Goal: Task Accomplishment & Management: Complete application form

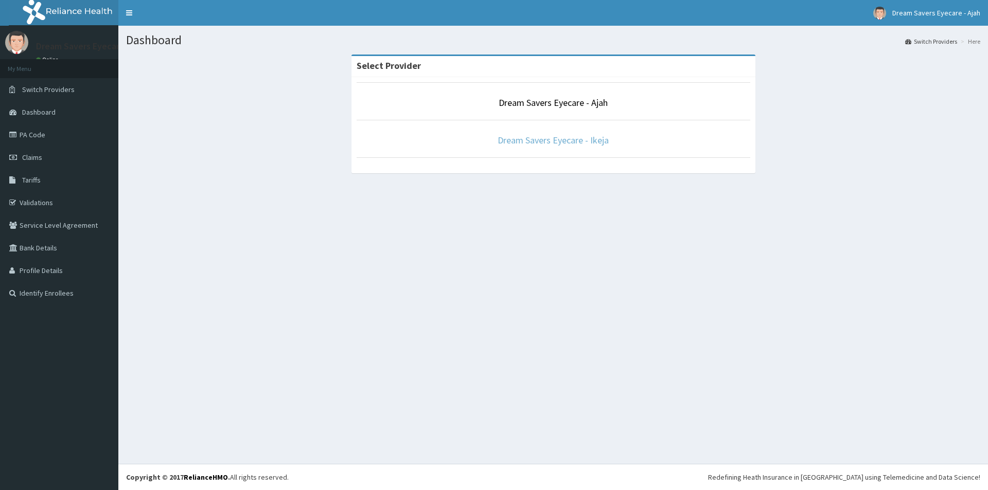
click at [533, 146] on link "Dream Savers Eyecare - Ikeja" at bounding box center [553, 140] width 111 height 12
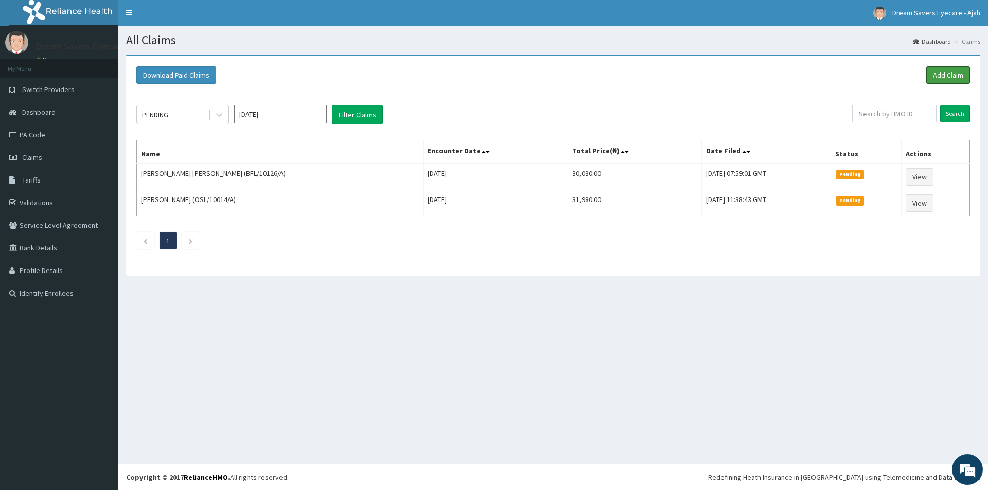
click at [933, 76] on link "Add Claim" at bounding box center [948, 74] width 44 height 17
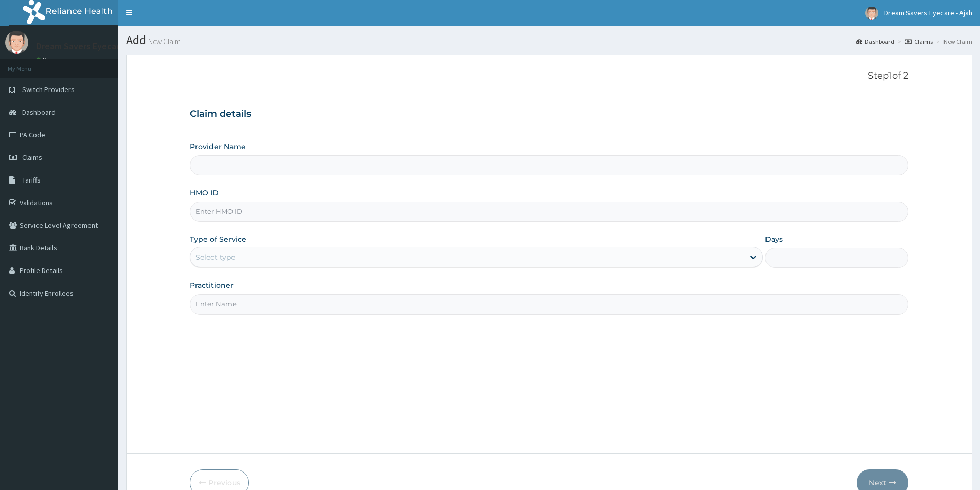
click at [230, 204] on input "HMO ID" at bounding box center [549, 212] width 719 height 20
type input "IHI/100"
type input "Dream Savers Eyecare - Ikeja"
type input "IHI/10034/E"
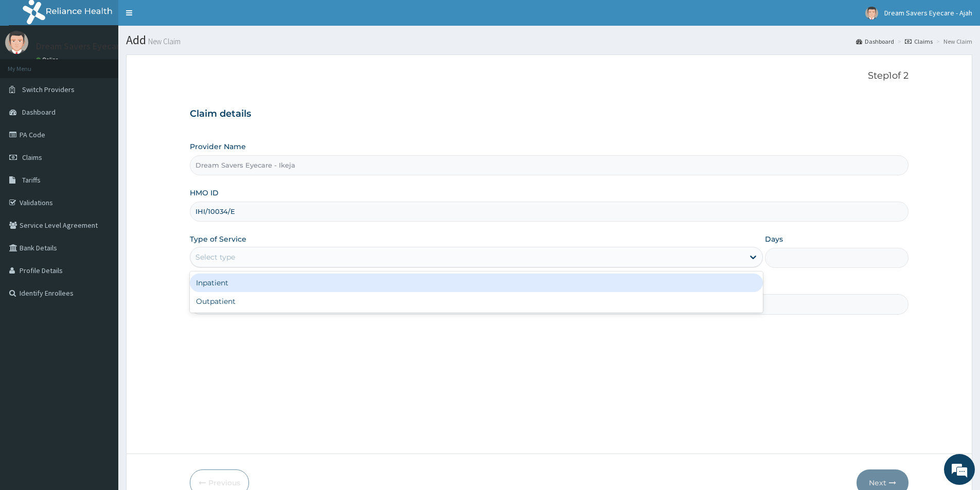
click at [228, 261] on div "Select type" at bounding box center [216, 257] width 40 height 10
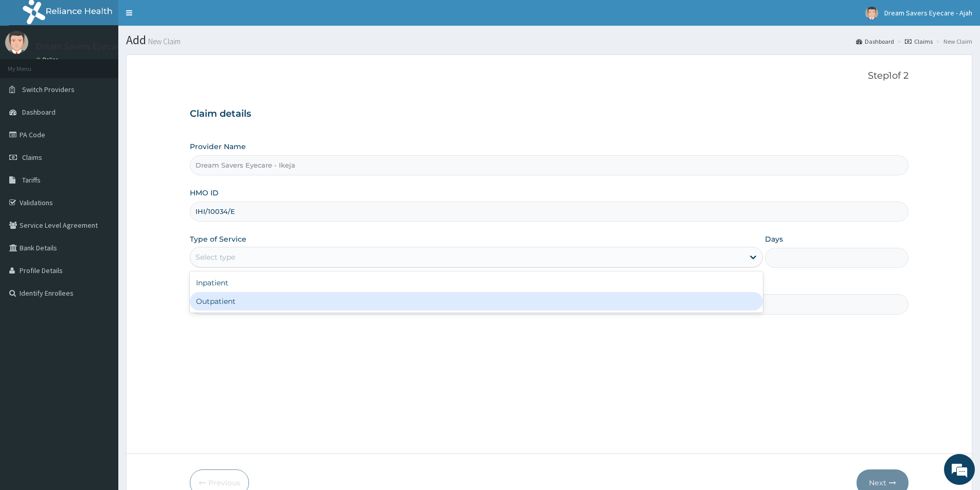
click at [224, 306] on div "Outpatient" at bounding box center [476, 301] width 573 height 19
type input "1"
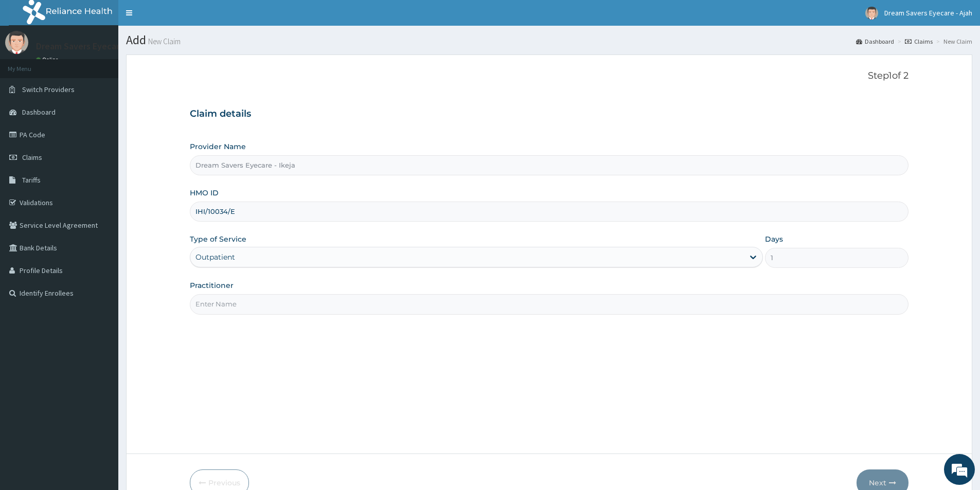
click at [218, 301] on input "Practitioner" at bounding box center [549, 304] width 719 height 20
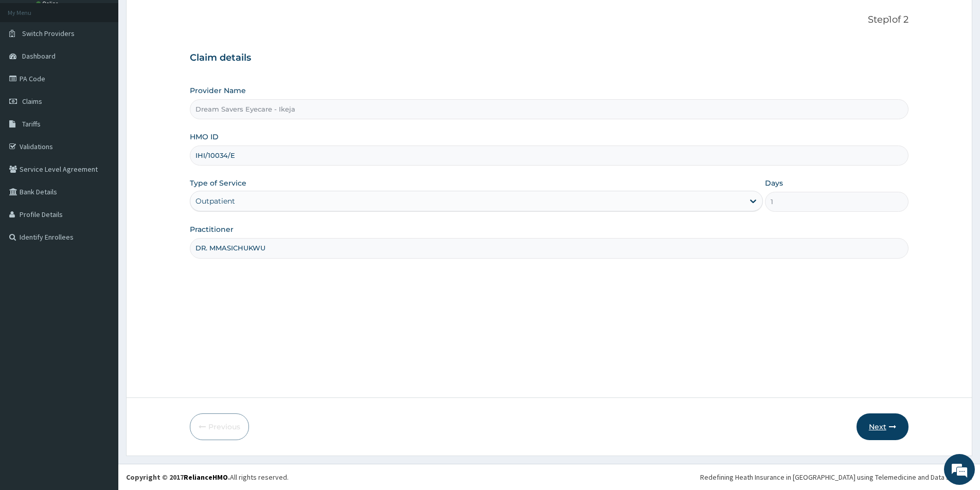
type input "DR. MMASICHUKWU"
click at [881, 429] on button "Next" at bounding box center [883, 427] width 52 height 27
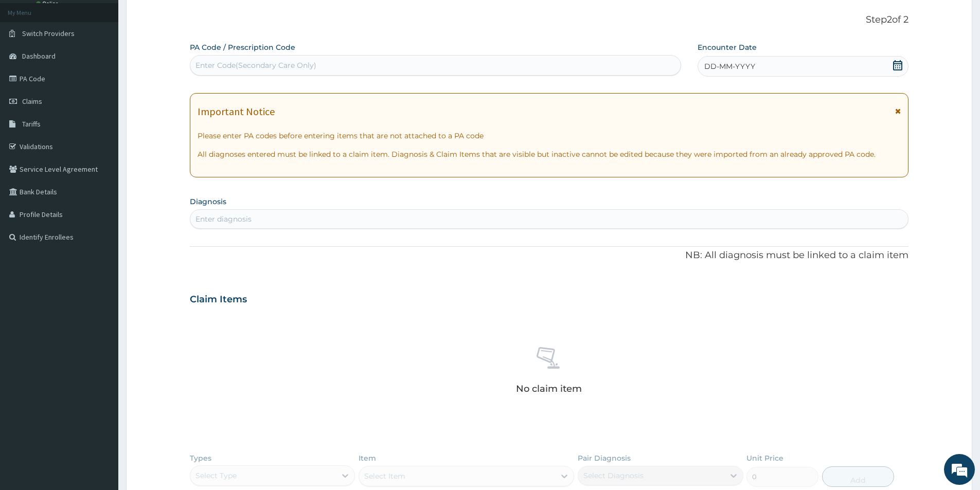
click at [469, 60] on div "Enter Code(Secondary Care Only)" at bounding box center [435, 65] width 490 height 16
paste input "PA/38C6B7"
type input "PA/38C6B7"
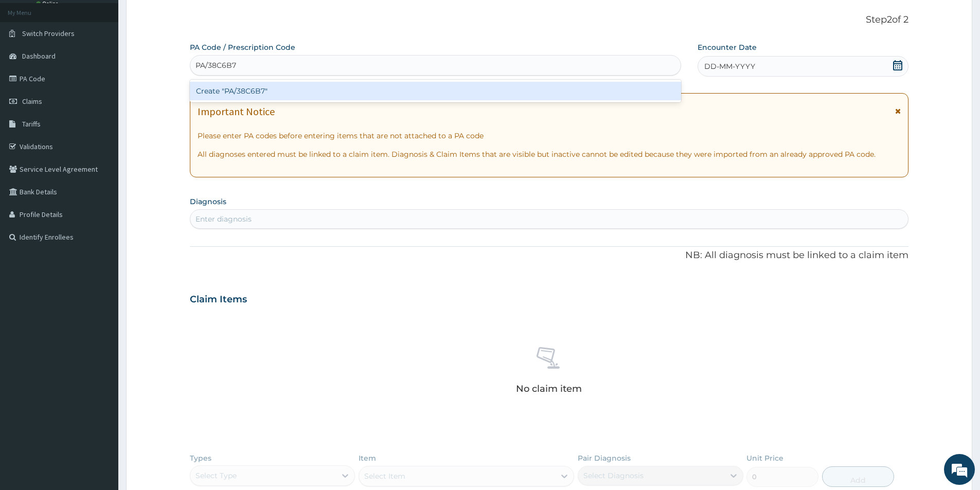
click at [451, 88] on div "Create "PA/38C6B7"" at bounding box center [435, 91] width 491 height 19
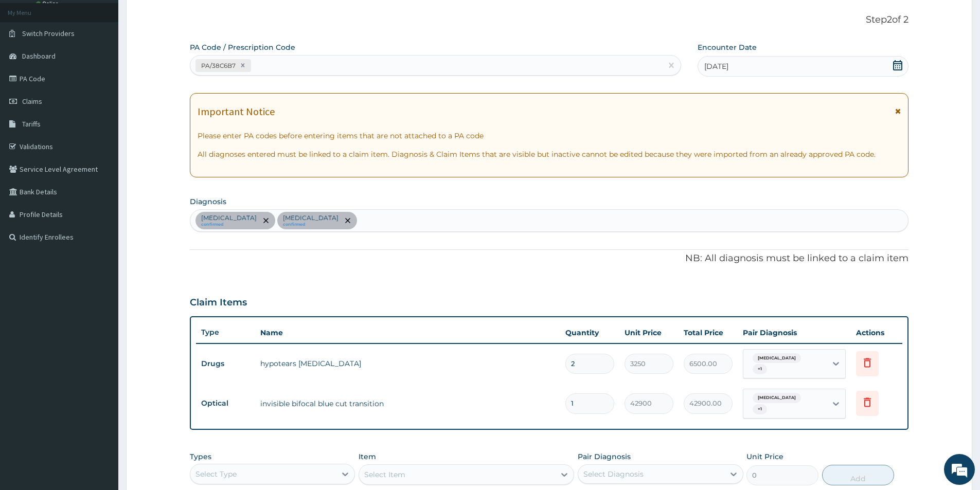
scroll to position [228, 0]
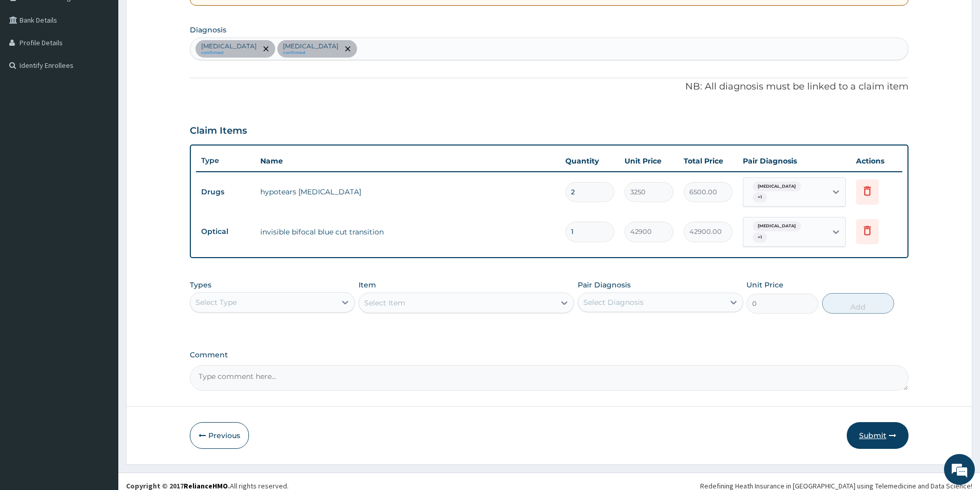
click at [864, 423] on button "Submit" at bounding box center [878, 435] width 62 height 27
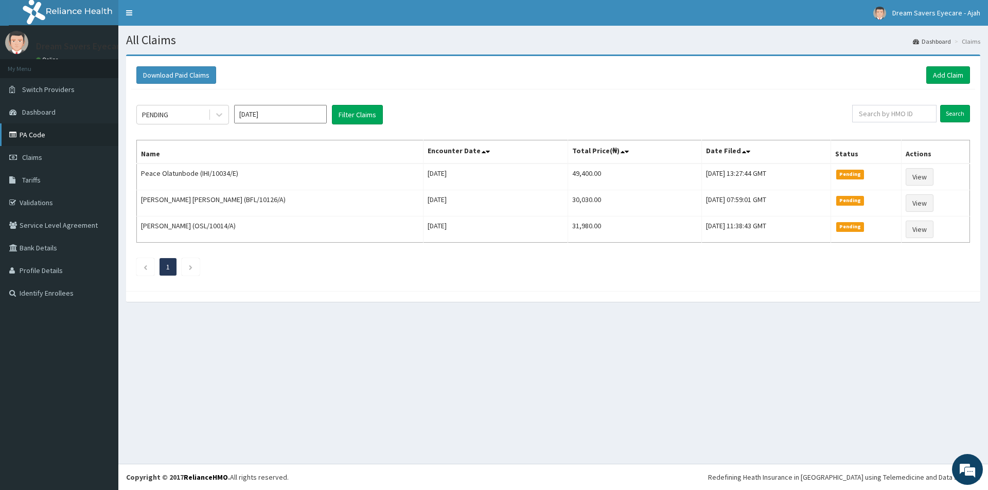
click at [81, 133] on link "PA Code" at bounding box center [59, 134] width 118 height 23
click at [946, 76] on link "Add Claim" at bounding box center [948, 74] width 44 height 17
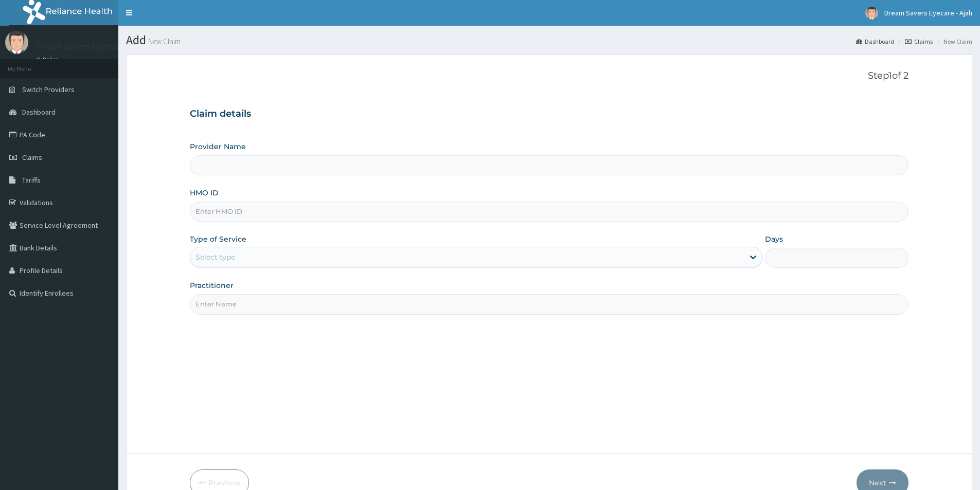
click at [272, 207] on input "HMO ID" at bounding box center [549, 212] width 719 height 20
type input "IHI/"
type input "Dream Savers Eyecare - Ikeja"
type input "IHI/10034/D"
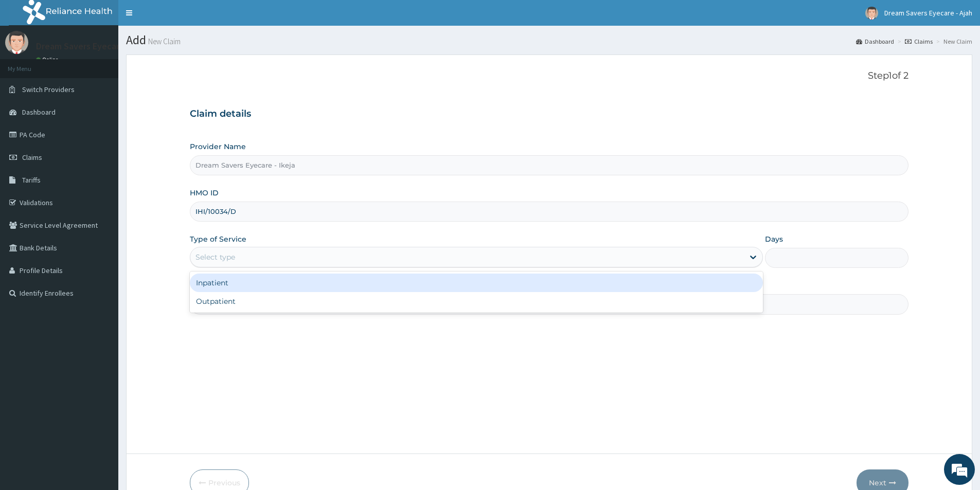
click at [253, 262] on div "Select type" at bounding box center [467, 257] width 554 height 16
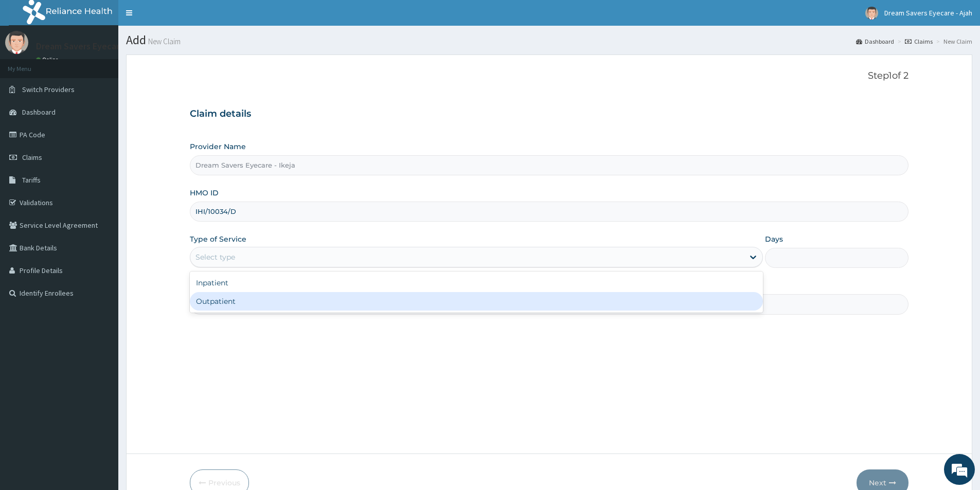
click at [234, 305] on div "Outpatient" at bounding box center [476, 301] width 573 height 19
type input "1"
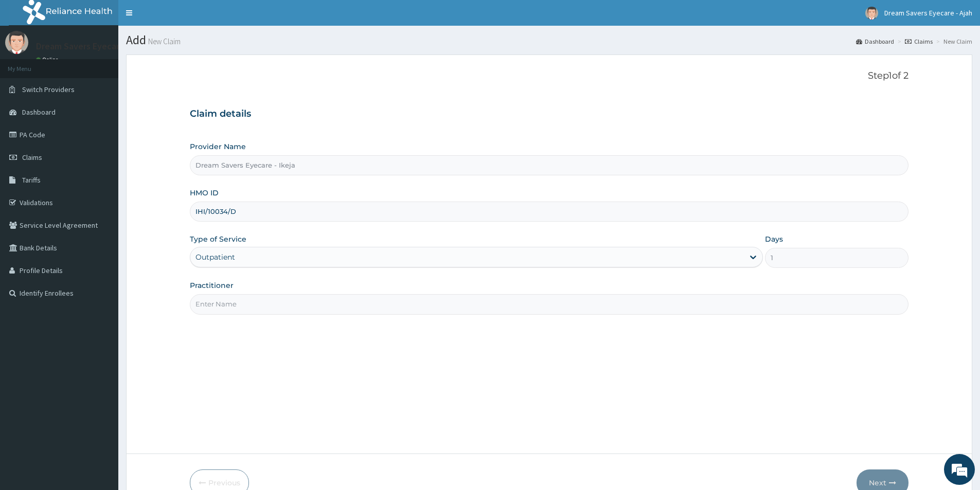
click at [240, 306] on input "Practitioner" at bounding box center [549, 304] width 719 height 20
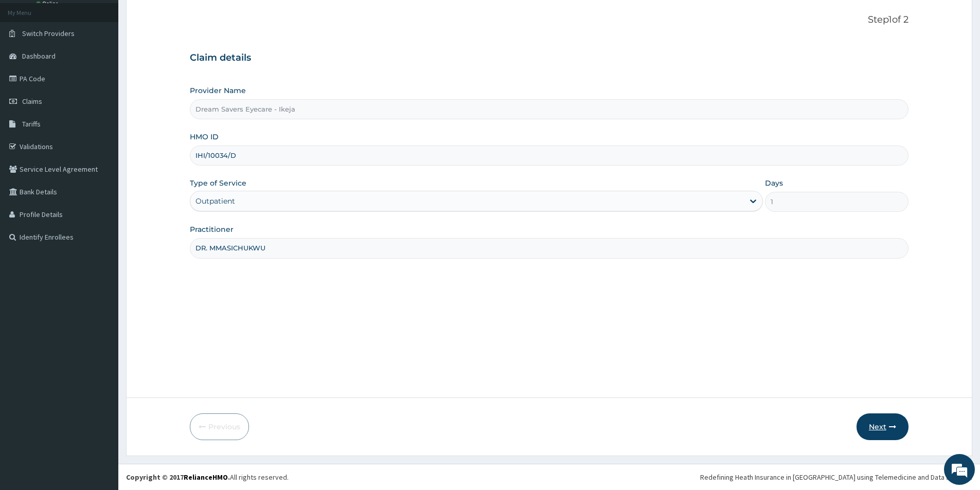
type input "DR. MMASICHUKWU"
click at [868, 430] on button "Next" at bounding box center [883, 427] width 52 height 27
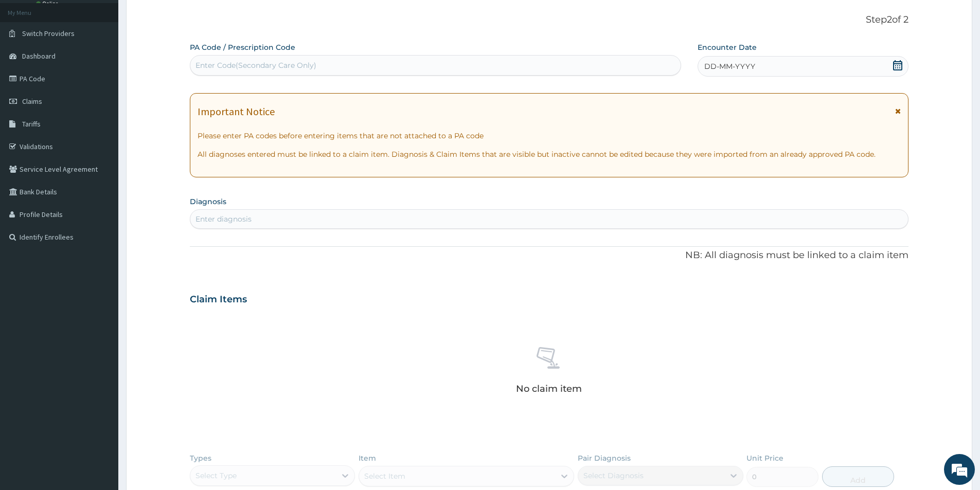
click at [365, 69] on div "Enter Code(Secondary Care Only)" at bounding box center [435, 65] width 490 height 16
paste input "PA/354E14"
type input "PA/354E14"
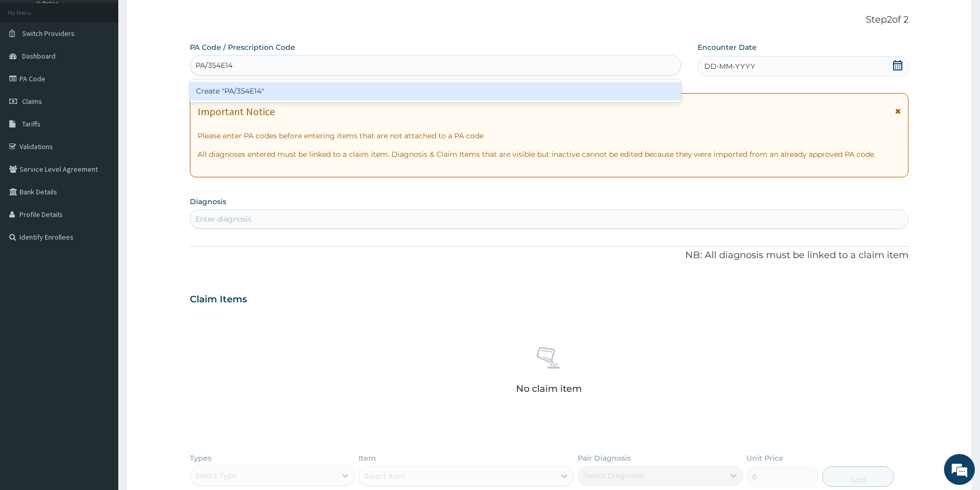
click at [352, 92] on div "Create "PA/354E14"" at bounding box center [435, 91] width 491 height 19
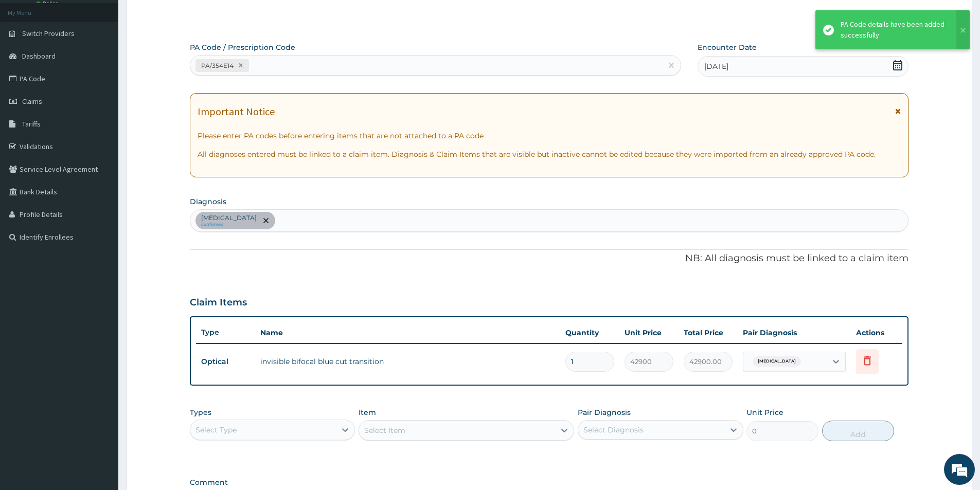
scroll to position [192, 0]
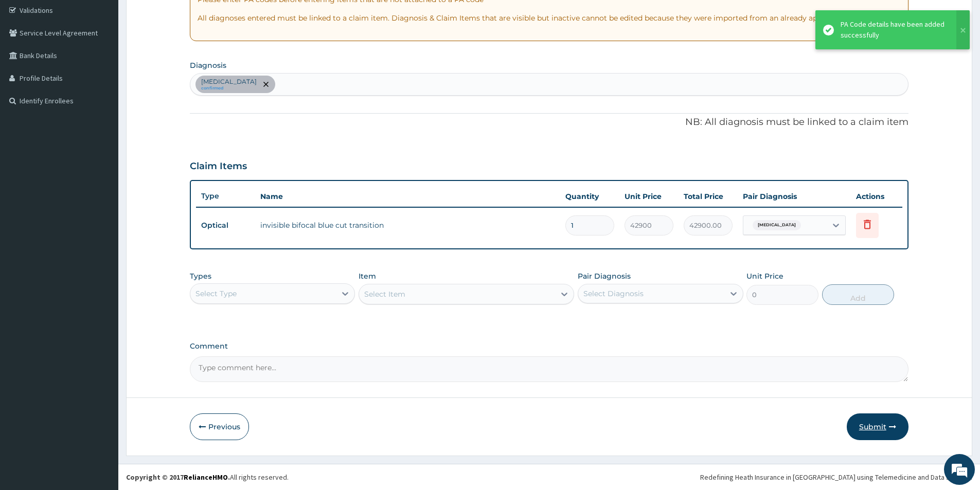
click at [874, 428] on button "Submit" at bounding box center [878, 427] width 62 height 27
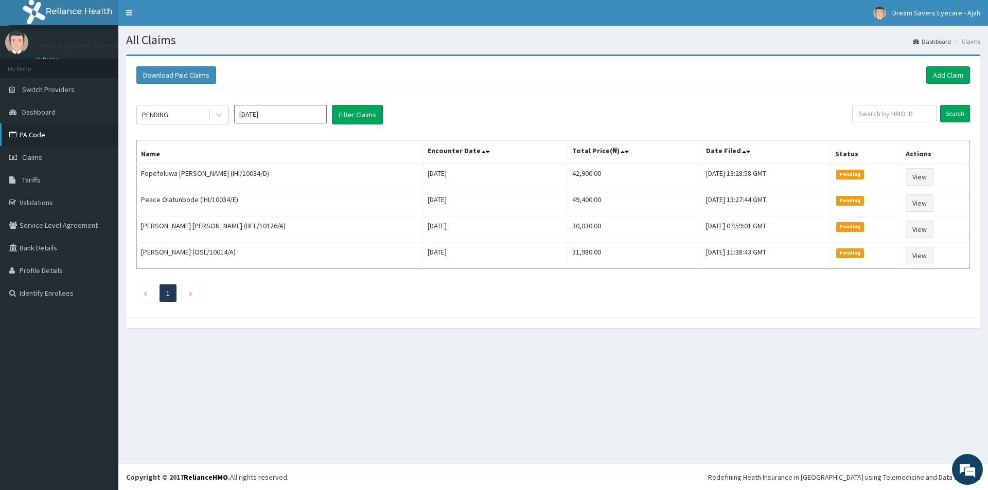
click at [45, 137] on link "PA Code" at bounding box center [59, 134] width 118 height 23
click at [939, 79] on link "Add Claim" at bounding box center [948, 74] width 44 height 17
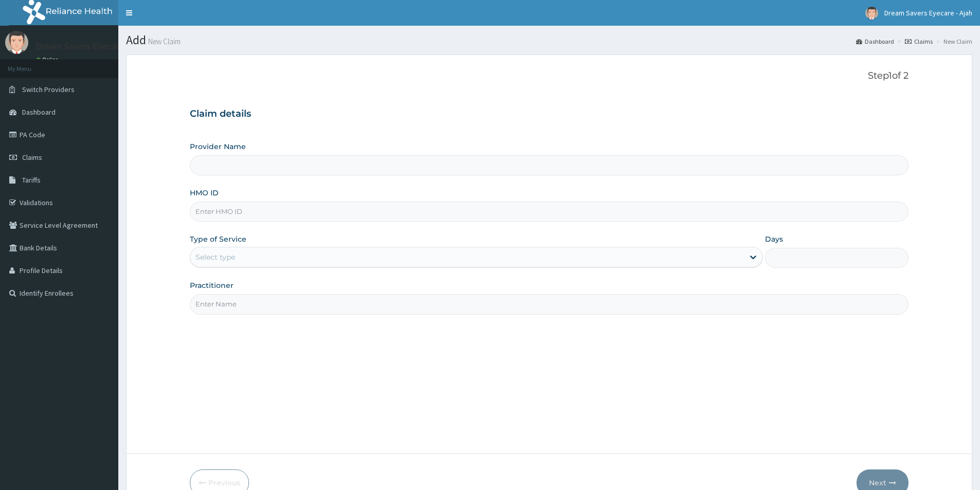
click at [421, 209] on input "HMO ID" at bounding box center [549, 212] width 719 height 20
type input "Dream Savers Eyecare - Ikeja"
type input "IHI/10034/A"
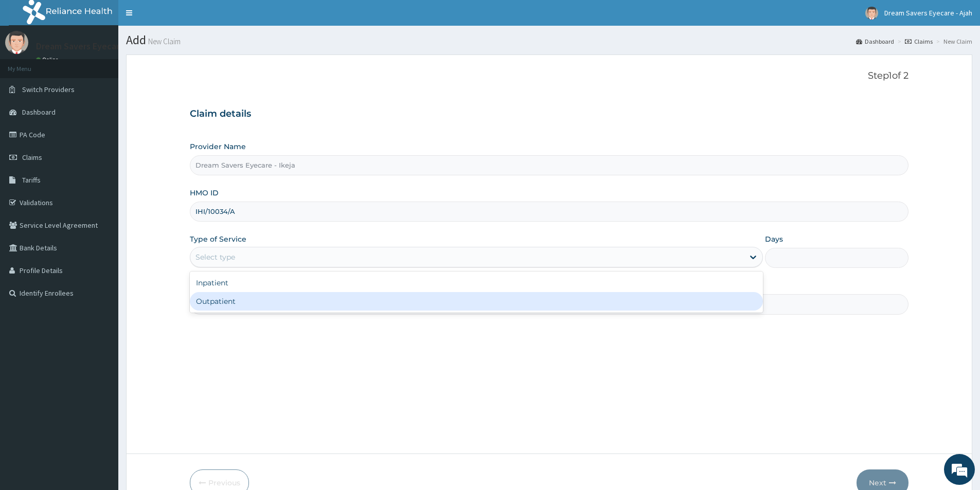
drag, startPoint x: 358, startPoint y: 254, endPoint x: 267, endPoint y: 303, distance: 103.6
click at [267, 268] on div "option Outpatient focused, 2 of 2. 2 results available. Use Up and Down to choo…" at bounding box center [476, 257] width 573 height 21
click at [267, 303] on div "Outpatient" at bounding box center [476, 301] width 573 height 19
type input "1"
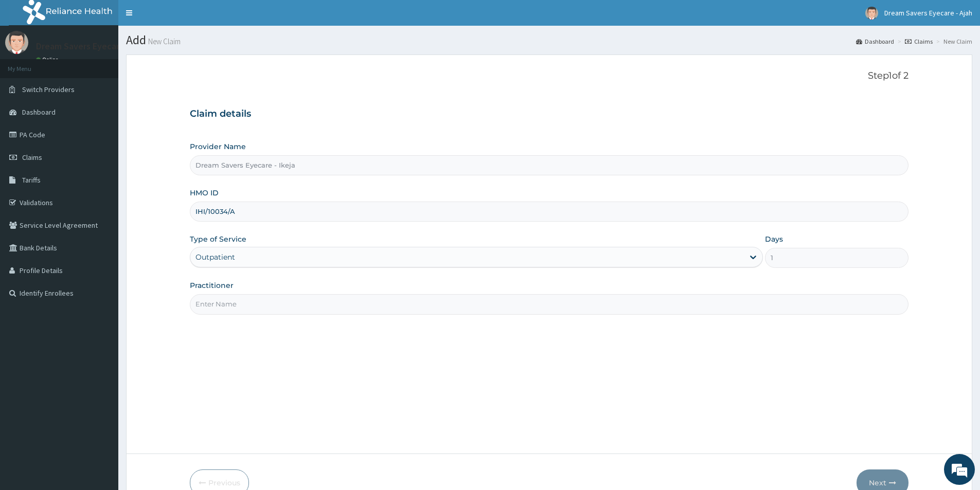
click at [279, 309] on input "Practitioner" at bounding box center [549, 304] width 719 height 20
type input "R"
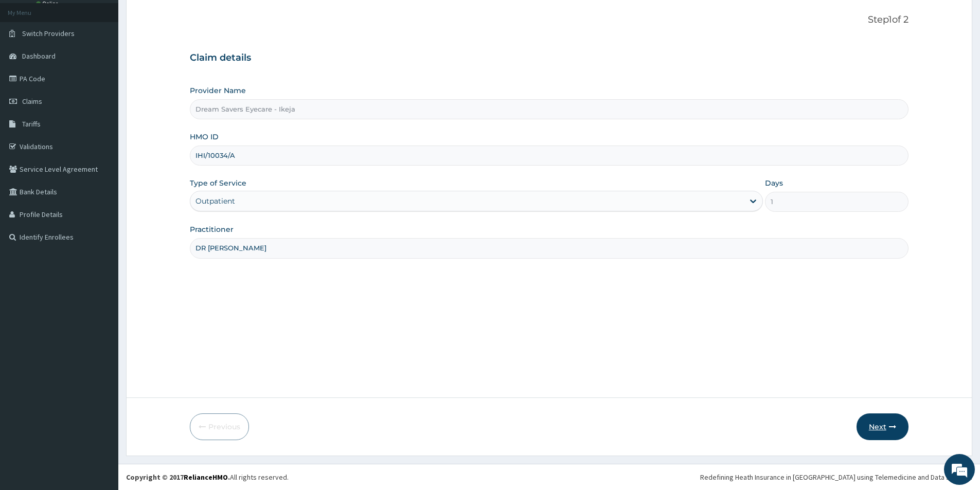
type input "DR MMASICHKWU"
click at [874, 421] on button "Next" at bounding box center [883, 427] width 52 height 27
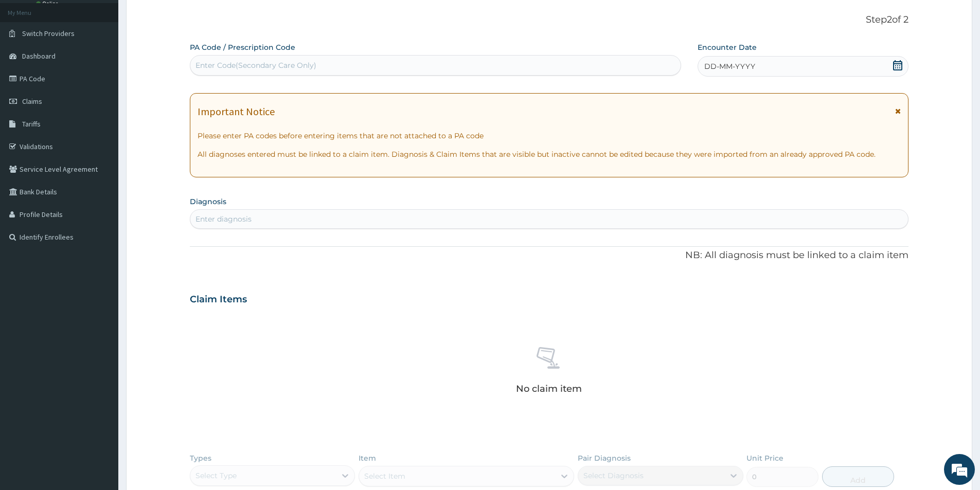
click at [304, 68] on div "Enter Code(Secondary Care Only)" at bounding box center [256, 65] width 121 height 10
paste input "PA/D1F45A"
type input "PA/D1F45A"
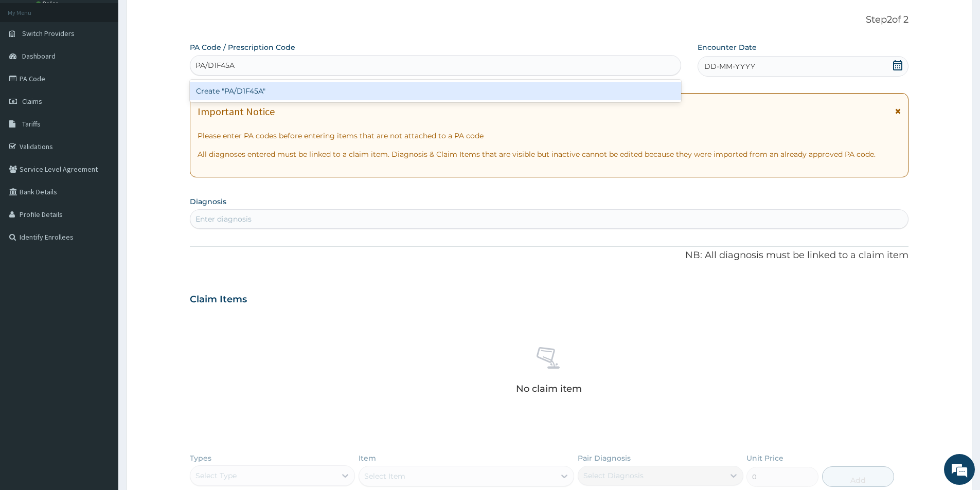
click at [301, 92] on div "Create "PA/D1F45A"" at bounding box center [435, 91] width 491 height 19
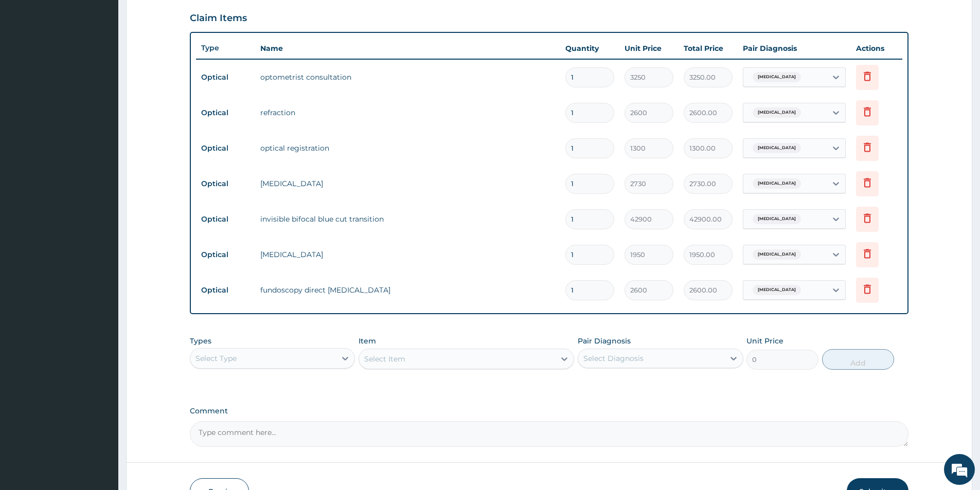
scroll to position [405, 0]
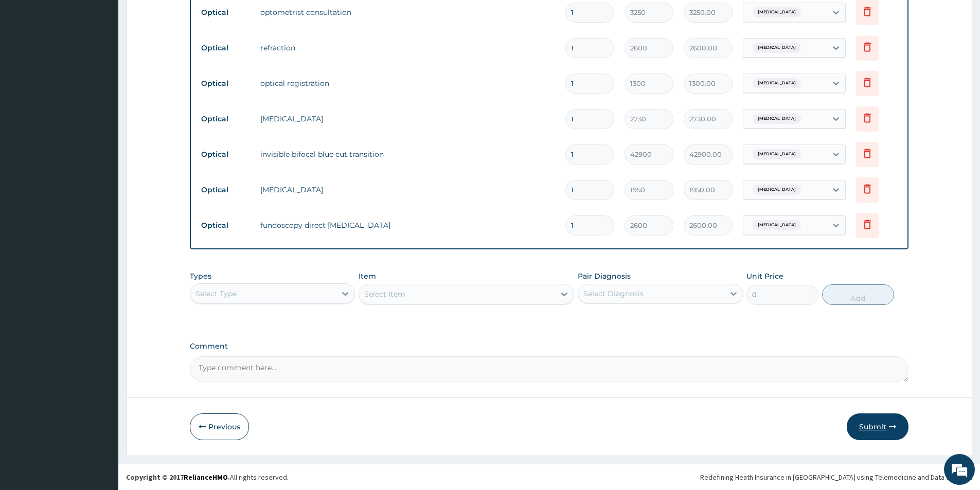
click at [870, 430] on button "Submit" at bounding box center [878, 427] width 62 height 27
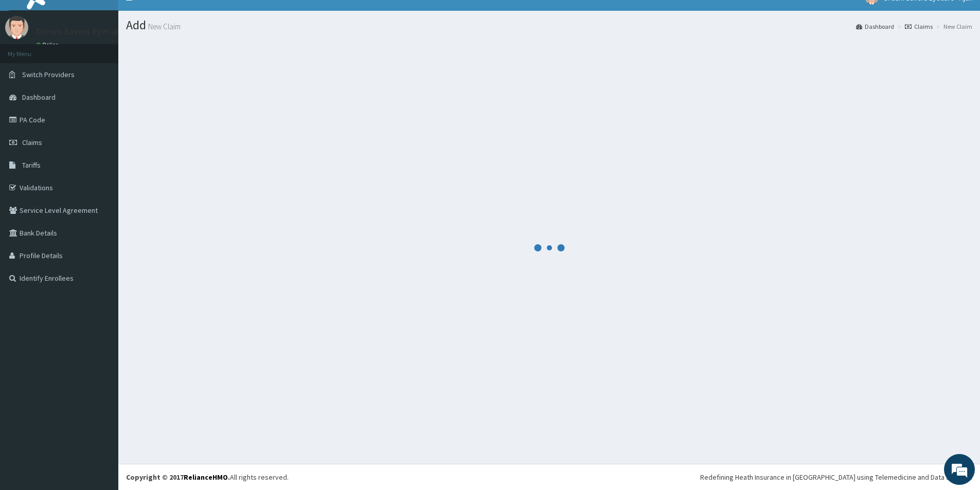
scroll to position [15, 0]
